Goal: Transaction & Acquisition: Purchase product/service

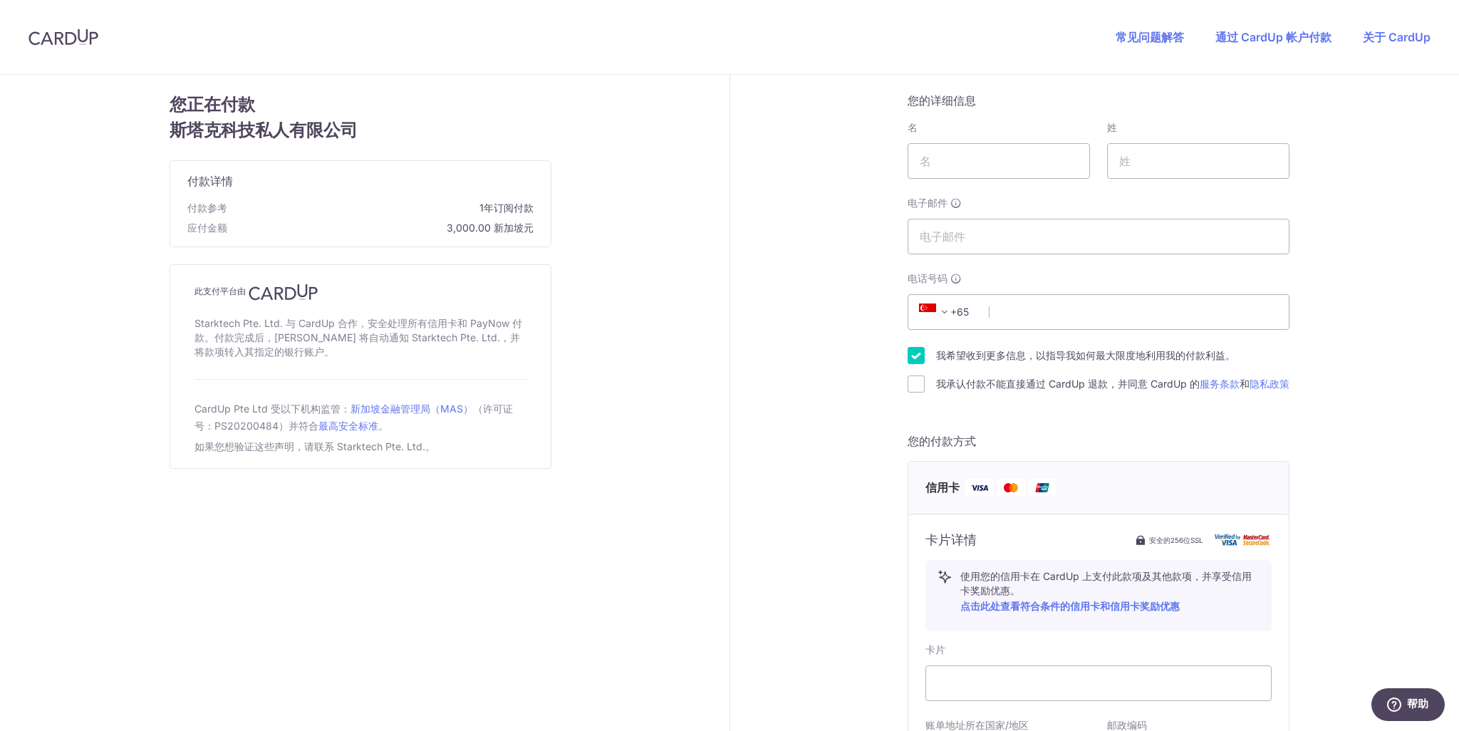
click at [1348, 312] on div "您的详细信息 名 姓 电子邮件 电话号码 +376 +971 +93 +1268 +1264 +355 +374 +244 +0 +54 +1684 +43 …" at bounding box center [1099, 598] width 738 height 1046
click at [1291, 38] on font "通过 CardUp 帐户付款" at bounding box center [1273, 37] width 116 height 14
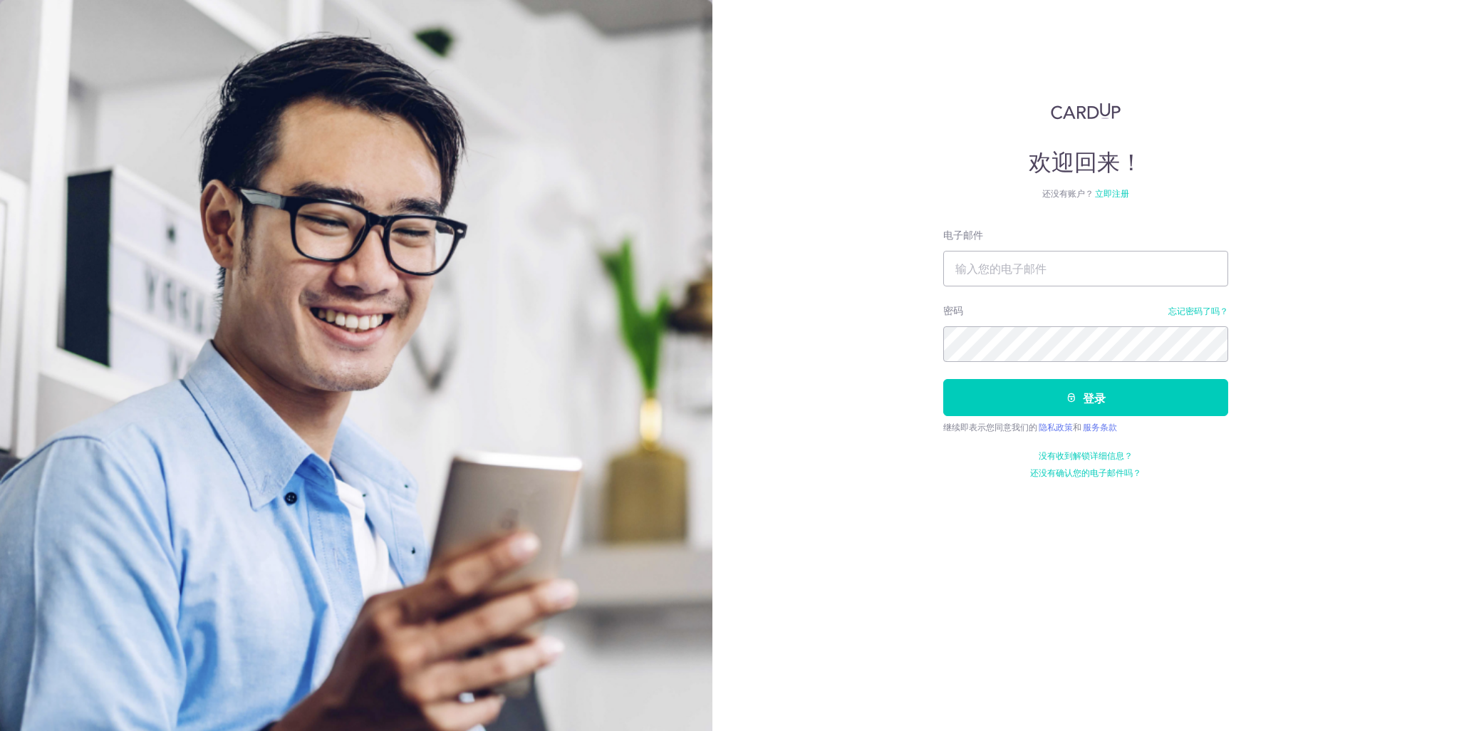
click at [1114, 194] on body "欢迎回来！ 还没有账户？ 立即注册 电子邮件 密码 忘记密码了吗？ 登录 继续即表示您同意我们的 隐私政策 和 服务条款 没有收到解锁详细信息？ 还没有确认您…" at bounding box center [729, 365] width 1459 height 731
